Goal: Register for event/course

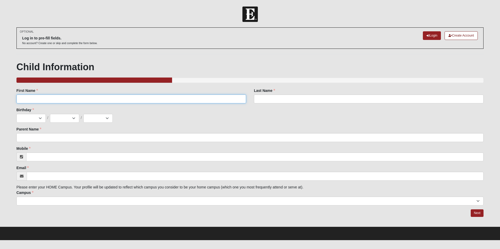
click at [178, 99] on input "First Name" at bounding box center [131, 99] width 230 height 9
click at [65, 97] on input "First Name" at bounding box center [131, 99] width 230 height 9
type input "Silas"
click at [334, 104] on div "Last Name Last Name is required." at bounding box center [368, 97] width 237 height 19
click at [334, 99] on input "Last Name" at bounding box center [369, 99] width 230 height 9
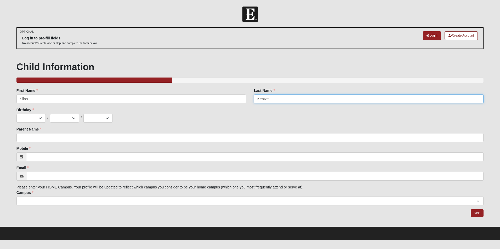
type input "Kentzell"
click at [26, 116] on select "Jan Feb Mar Apr May Jun [DATE] Aug Sep Oct Nov Dec" at bounding box center [30, 118] width 29 height 9
select select "10"
click at [16, 114] on select "Jan Feb Mar Apr May Jun [DATE] Aug Sep Oct Nov Dec" at bounding box center [30, 118] width 29 height 9
click at [78, 116] on select "1 2 3 4 5 6 7 8 9 10 11 12 13 14 15 16 17 18 19 20 21 22 23 24 25 26 27 28 29 3…" at bounding box center [64, 118] width 29 height 9
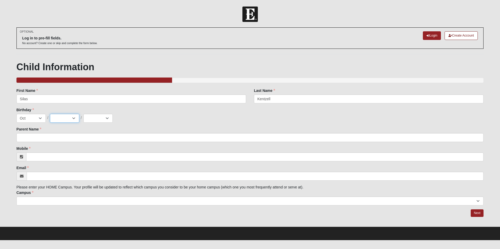
select select "22"
click at [50, 114] on select "1 2 3 4 5 6 7 8 9 10 11 12 13 14 15 16 17 18 19 20 21 22 23 24 25 26 27 28 29 3…" at bounding box center [64, 118] width 29 height 9
click at [93, 120] on select "2025 2024 2023 2022 2021 2020 2019 2018 2017 2016 2015 2014 2013 2012 2011 2010…" at bounding box center [97, 118] width 29 height 9
select select "2018"
click at [83, 114] on select "2025 2024 2023 2022 2021 2020 2019 2018 2017 2016 2015 2014 2013 2012 2011 2010…" at bounding box center [97, 118] width 29 height 9
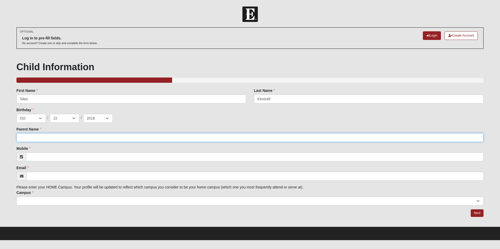
click at [44, 137] on input "Parent Name" at bounding box center [249, 137] width 467 height 9
type input "[PERSON_NAME]"
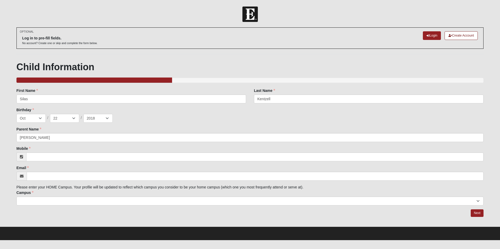
click at [40, 151] on div "Mobile Mobile is required." at bounding box center [249, 153] width 467 height 15
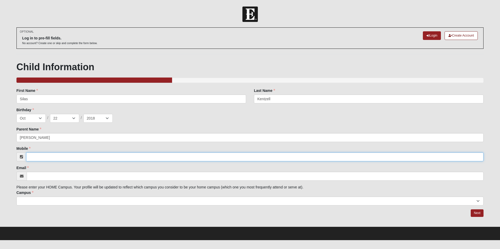
click at [40, 154] on input "Mobile" at bounding box center [254, 157] width 457 height 9
click at [40, 158] on input "Mobile" at bounding box center [254, 157] width 457 height 9
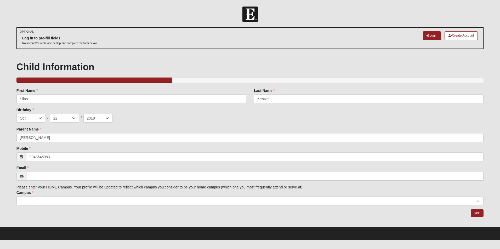
type input "[PHONE_NUMBER]"
click at [49, 181] on div "Family Member to Register First Name [PERSON_NAME] First Name is required. Last…" at bounding box center [249, 147] width 467 height 118
click at [49, 178] on input "Email" at bounding box center [255, 176] width 457 height 9
type input "[EMAIL_ADDRESS][DOMAIN_NAME]"
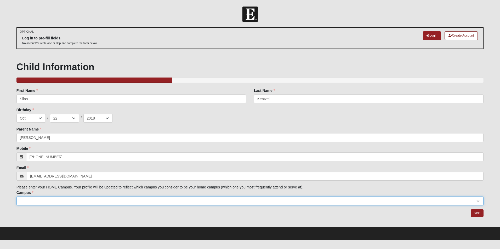
click at [44, 205] on select "Arlington Baymeadows Eleven22 Online [PERSON_NAME][GEOGRAPHIC_DATA] Jesup [GEOG…" at bounding box center [249, 201] width 467 height 9
click at [48, 198] on select "Arlington Baymeadows Eleven22 Online [PERSON_NAME][GEOGRAPHIC_DATA] Jesup [GEOG…" at bounding box center [249, 201] width 467 height 9
click at [49, 198] on select "Arlington Baymeadows Eleven22 Online [PERSON_NAME][GEOGRAPHIC_DATA] Jesup [GEOG…" at bounding box center [249, 201] width 467 height 9
select select "15"
click at [16, 197] on select "Arlington Baymeadows Eleven22 Online [PERSON_NAME][GEOGRAPHIC_DATA] Jesup [GEOG…" at bounding box center [249, 201] width 467 height 9
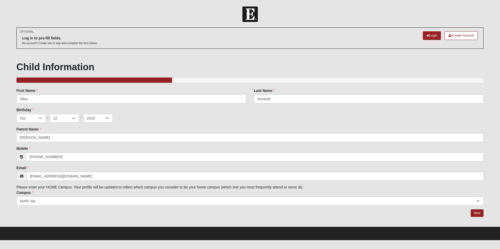
click at [56, 94] on div "First Name [PERSON_NAME] First Name is required." at bounding box center [131, 95] width 230 height 15
click at [474, 211] on link "Next" at bounding box center [477, 214] width 13 height 8
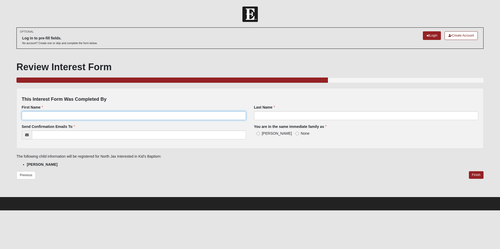
click at [38, 118] on input "First Name" at bounding box center [134, 115] width 224 height 9
type input "Savannah"
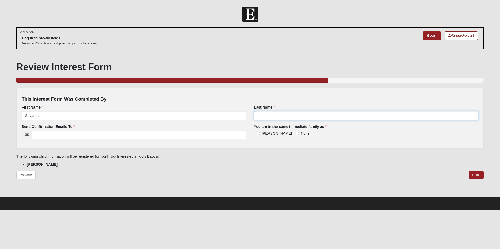
click at [286, 116] on input "Last Name" at bounding box center [366, 115] width 224 height 9
type input "Kentzell"
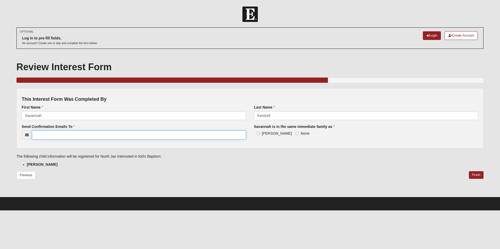
click at [64, 132] on input "Send Confirmation Emails To" at bounding box center [139, 135] width 214 height 9
type input "[EMAIL_ADDRESS][DOMAIN_NAME]"
click at [259, 133] on input "[PERSON_NAME]" at bounding box center [258, 133] width 3 height 3
radio input "true"
click at [477, 177] on link "Finish" at bounding box center [476, 176] width 15 height 8
